Goal: Task Accomplishment & Management: Manage account settings

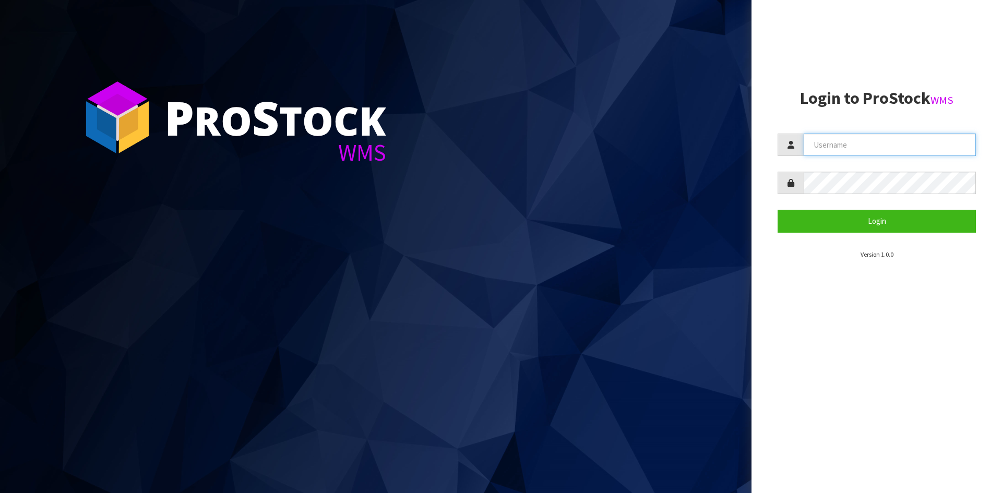
click at [815, 148] on input "text" at bounding box center [890, 145] width 172 height 22
type input "[EMAIL_ADDRESS][DOMAIN_NAME]"
click at [778, 210] on button "Login" at bounding box center [877, 221] width 198 height 22
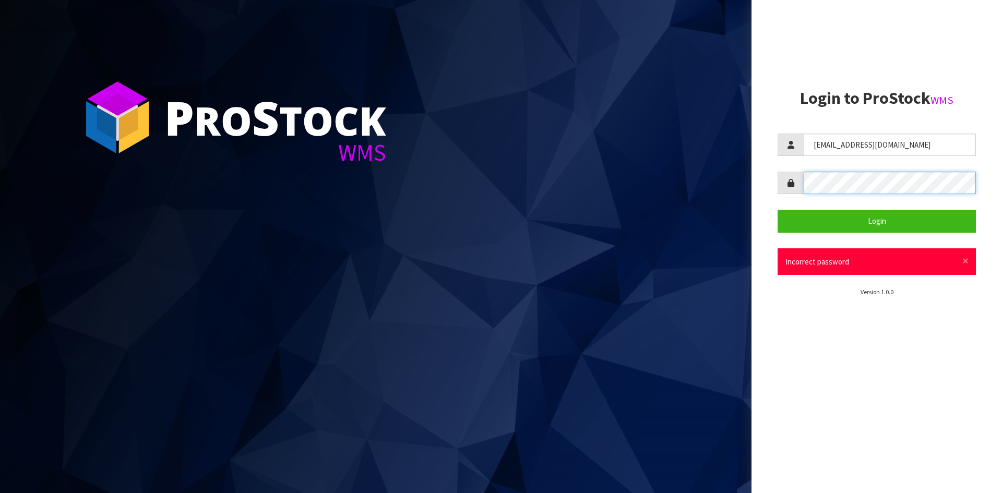
click at [685, 177] on div "P ro S tock WMS Login to ProStock WMS [EMAIL_ADDRESS][DOMAIN_NAME] Login × Clos…" at bounding box center [501, 246] width 1002 height 493
click at [778, 210] on button "Login" at bounding box center [877, 221] width 198 height 22
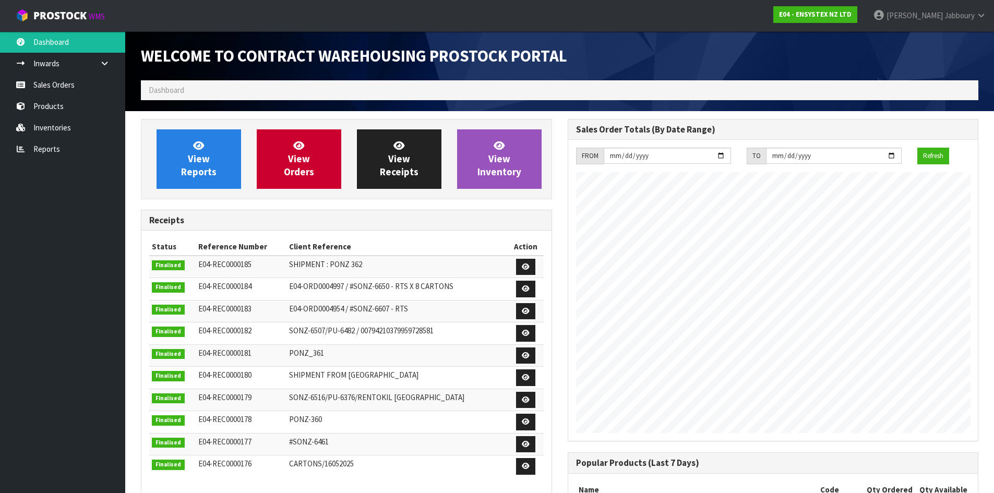
scroll to position [579, 426]
click at [324, 158] on link "View Orders" at bounding box center [299, 159] width 85 height 60
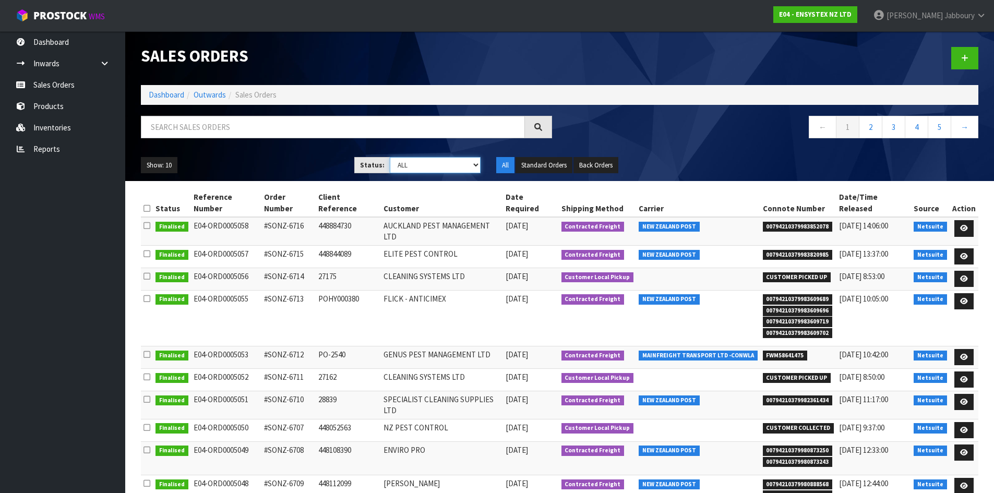
click at [427, 166] on select "Draft Pending Allocated Pending Pick Goods Picked Goods Packed Pending Charges …" at bounding box center [435, 165] width 91 height 16
select select "string:9"
click at [390, 157] on select "Draft Pending Allocated Pending Pick Goods Picked Goods Packed Pending Charges …" at bounding box center [435, 165] width 91 height 16
click at [979, 15] on icon at bounding box center [982, 15] width 10 height 8
click at [950, 42] on link "Logout" at bounding box center [952, 41] width 82 height 14
